Goal: Check status: Check status

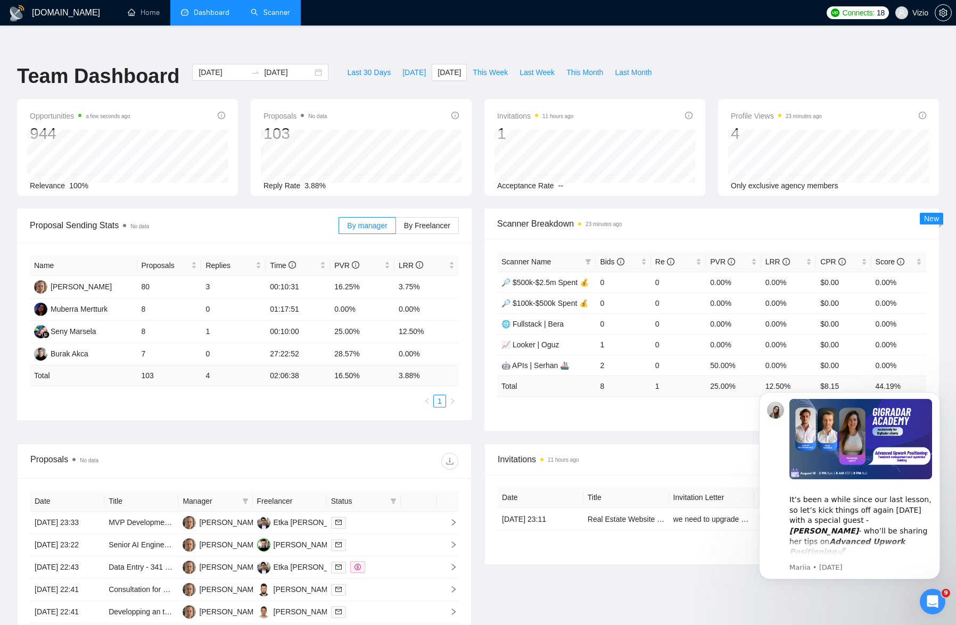
click at [269, 11] on link "Scanner" at bounding box center [270, 12] width 39 height 9
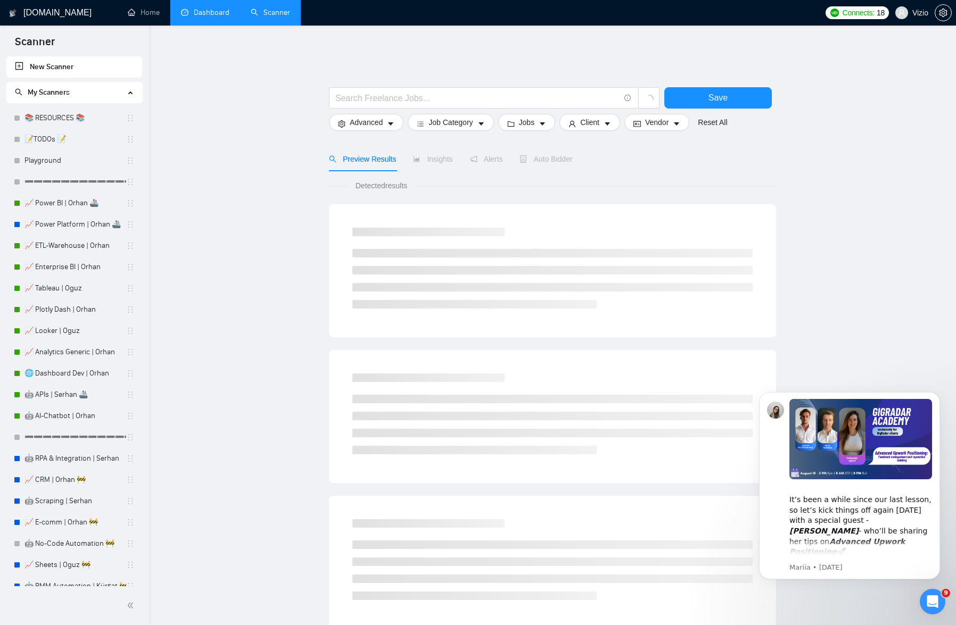
click at [192, 13] on link "Dashboard" at bounding box center [205, 12] width 48 height 9
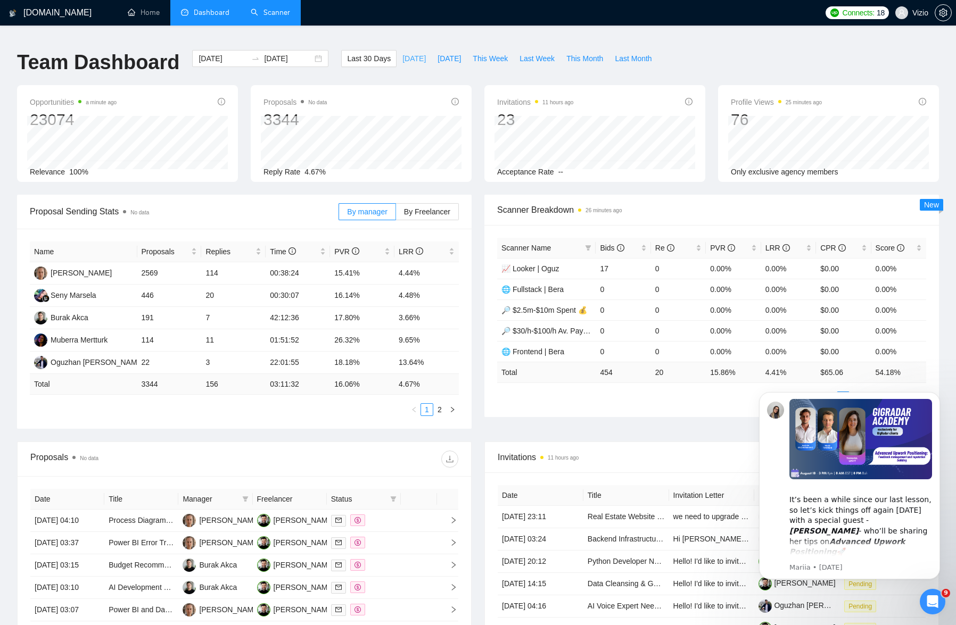
click at [413, 53] on span "[DATE]" at bounding box center [413, 59] width 23 height 12
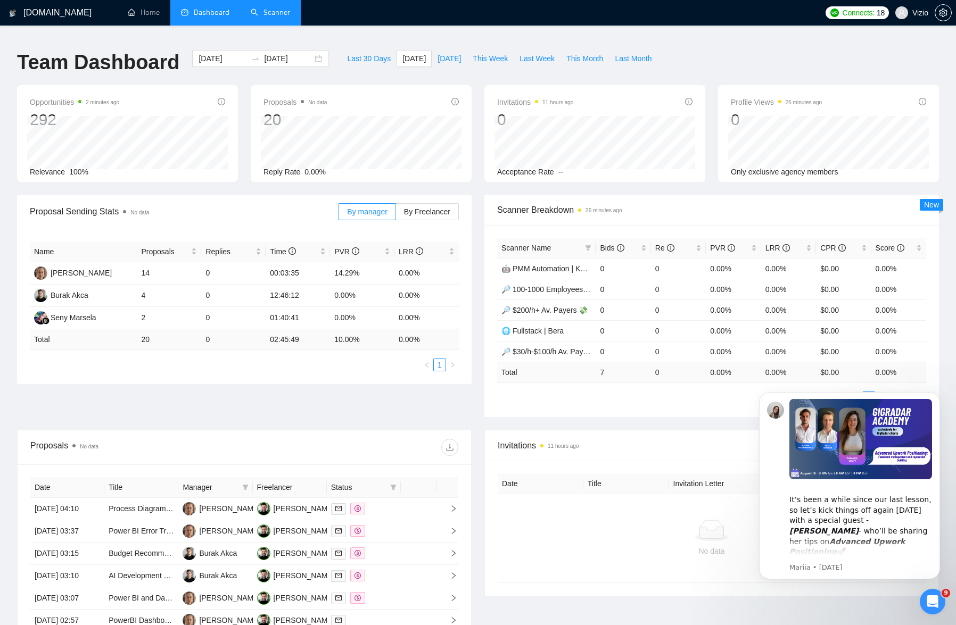
click at [440, 60] on div "Last 30 Days Today Yesterday This Week Last Week This Month Last Month" at bounding box center [499, 67] width 329 height 35
click at [443, 56] on span "[DATE]" at bounding box center [449, 59] width 23 height 12
type input "[DATE]"
